Goal: Register for event/course

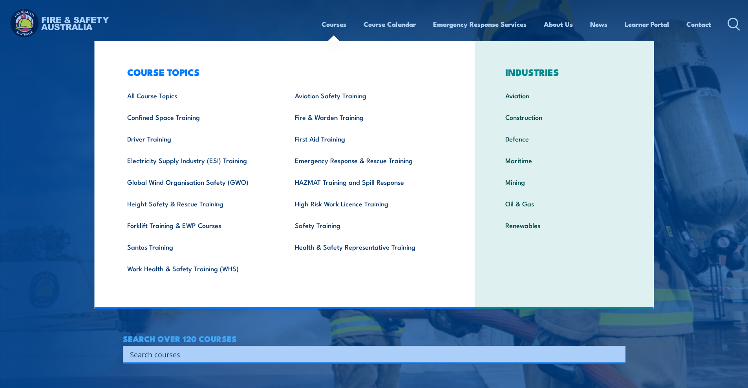
click at [330, 23] on link "Courses" at bounding box center [334, 24] width 25 height 21
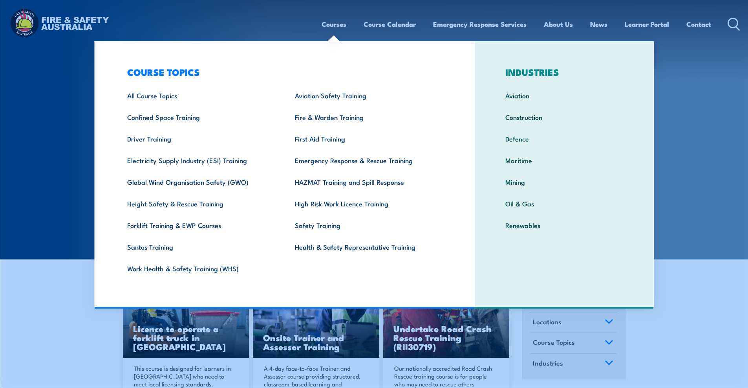
click at [333, 23] on link "Courses" at bounding box center [334, 24] width 25 height 21
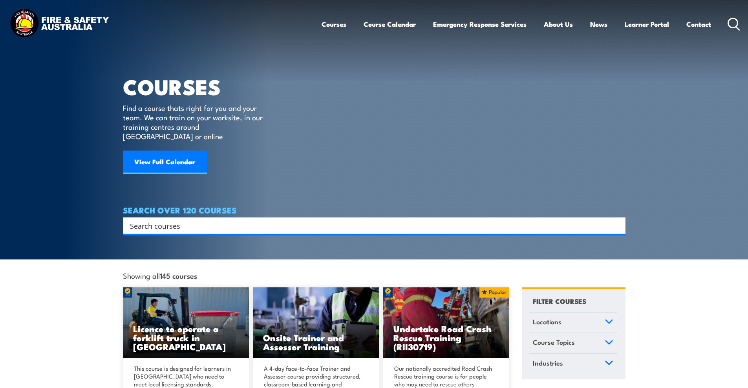
click at [317, 26] on div "Courses Course Calendar Emergency Response Services Services Overview Emergency…" at bounding box center [374, 24] width 733 height 34
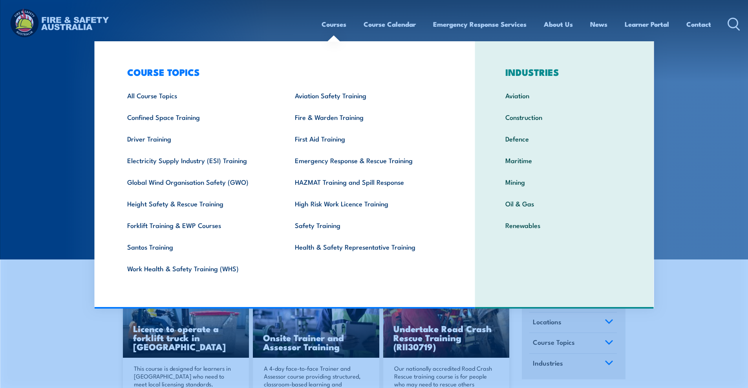
click at [338, 25] on link "Courses" at bounding box center [334, 24] width 25 height 21
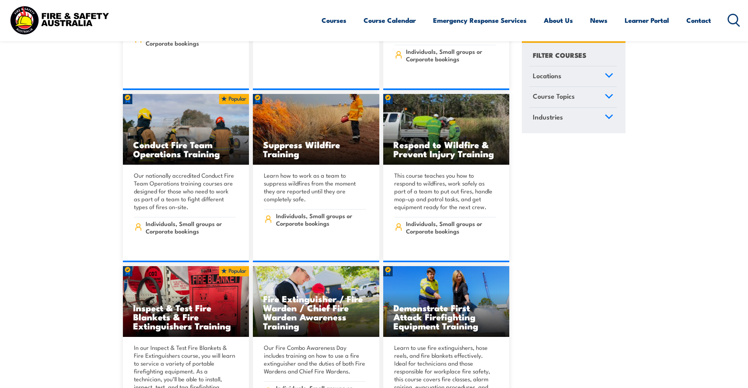
scroll to position [8643, 0]
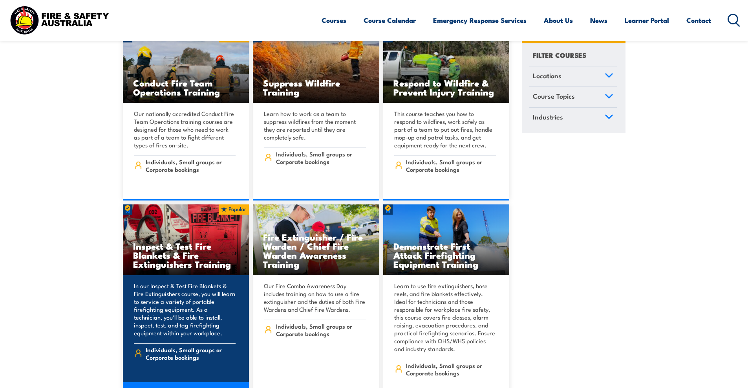
click at [162, 241] on h3 "Inspect & Test Fire Blankets & Fire Extinguishers Training" at bounding box center [186, 254] width 106 height 27
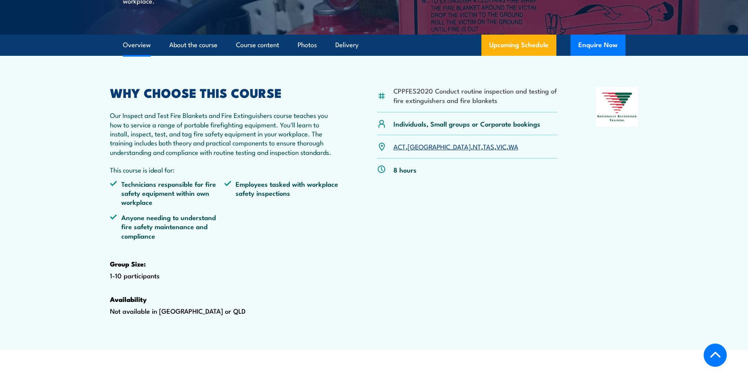
scroll to position [236, 0]
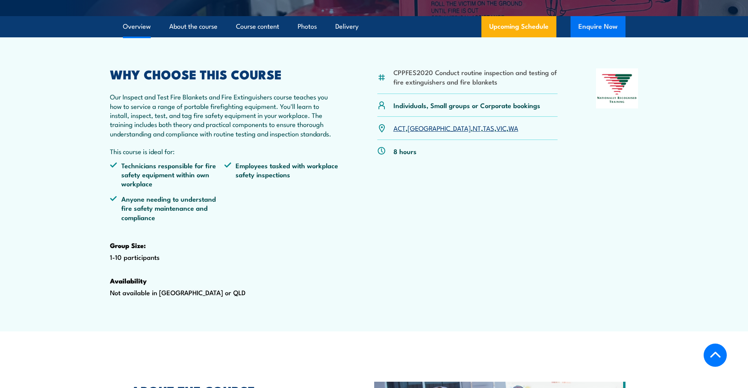
click at [601, 37] on button "Enquire Now" at bounding box center [598, 26] width 55 height 21
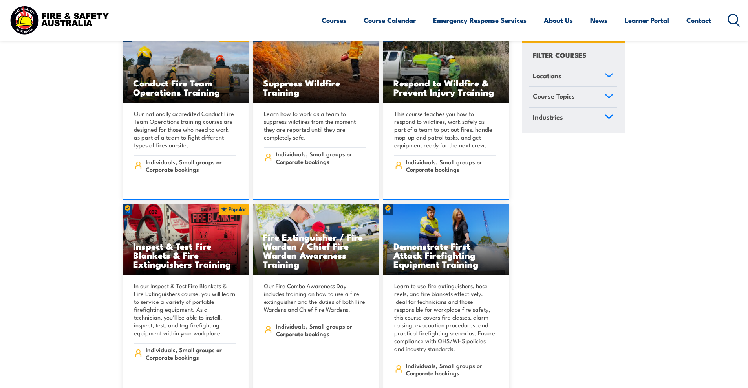
click at [608, 72] on link "Locations" at bounding box center [574, 76] width 88 height 20
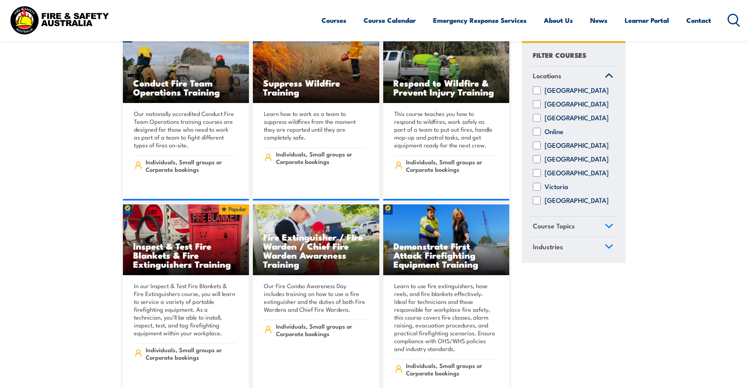
click at [534, 163] on input "[GEOGRAPHIC_DATA]" at bounding box center [537, 160] width 8 height 8
checkbox input "true"
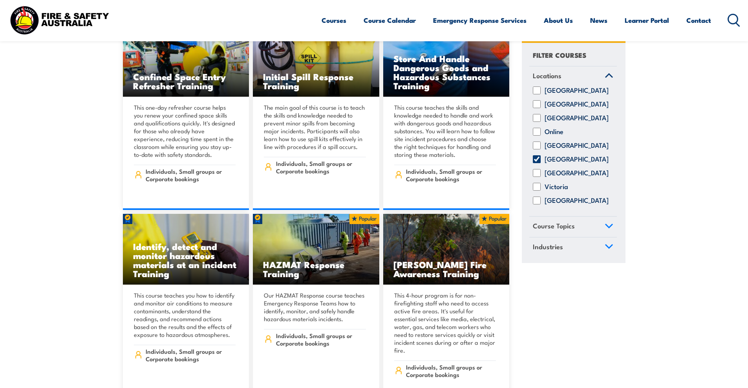
scroll to position [6325, 0]
